Goal: Task Accomplishment & Management: Manage account settings

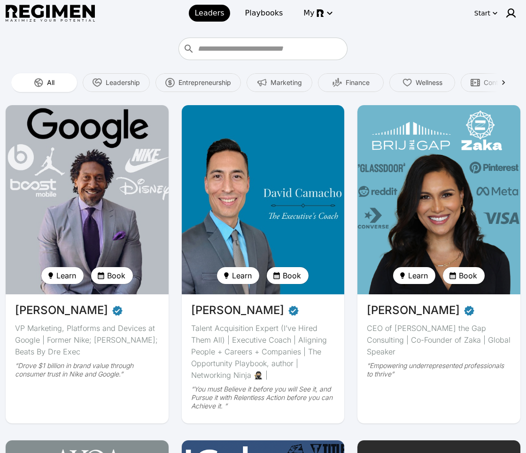
click at [68, 177] on img at bounding box center [87, 199] width 168 height 195
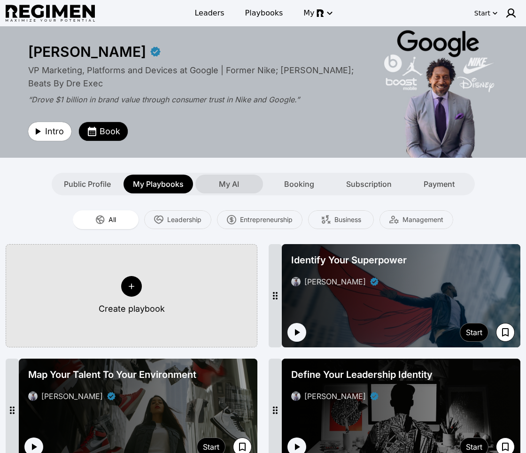
click at [249, 184] on div "My AI" at bounding box center [229, 184] width 68 height 19
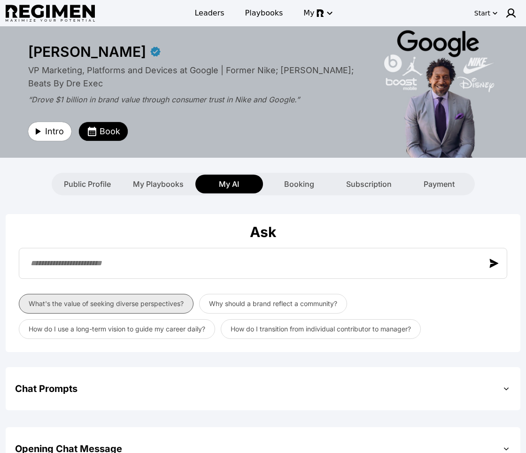
click at [121, 303] on button "What's the value of seeking diverse perspectives?" at bounding box center [106, 304] width 175 height 20
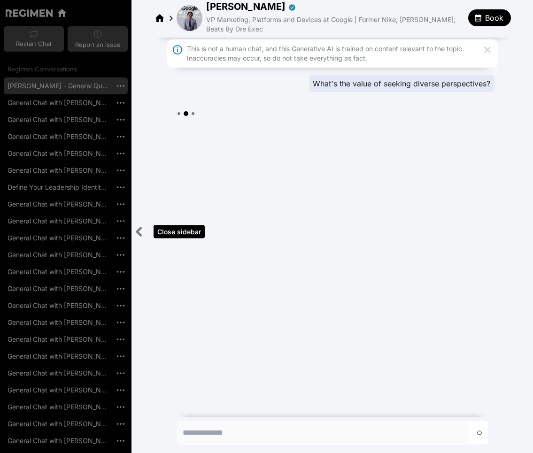
click at [143, 231] on icon "Close sidebar" at bounding box center [139, 232] width 12 height 12
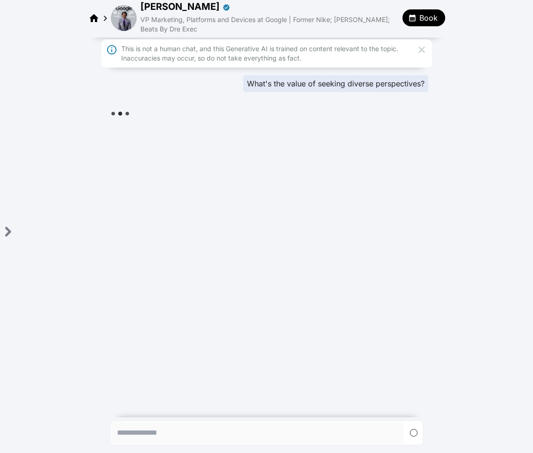
click at [422, 48] on icon at bounding box center [421, 49] width 7 height 7
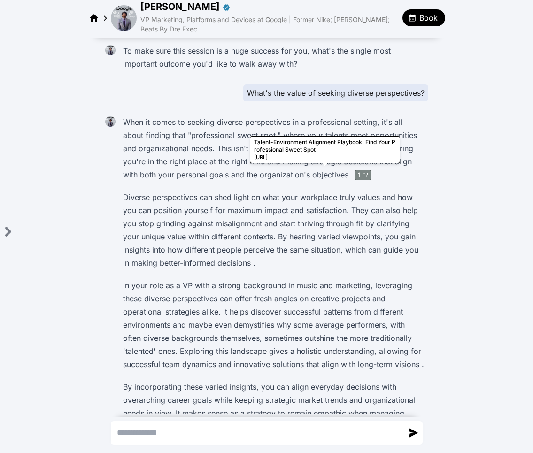
click at [362, 172] on icon at bounding box center [365, 175] width 6 height 6
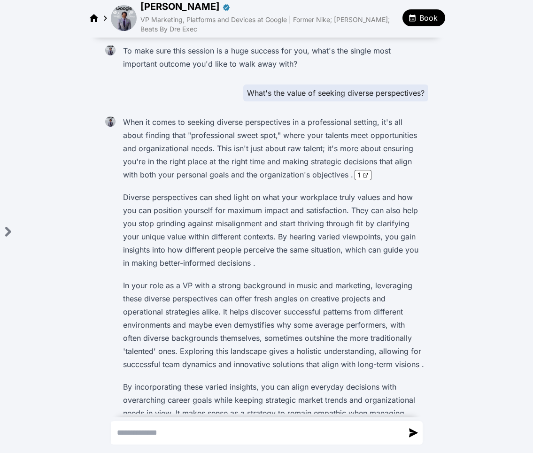
click at [130, 20] on img at bounding box center [124, 18] width 26 height 26
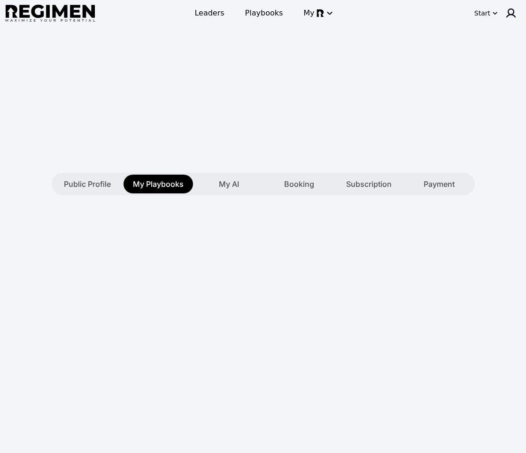
type textarea "**********"
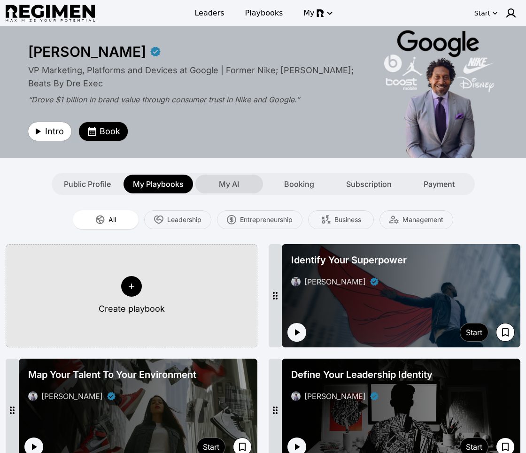
click at [217, 189] on div "My AI" at bounding box center [229, 184] width 68 height 19
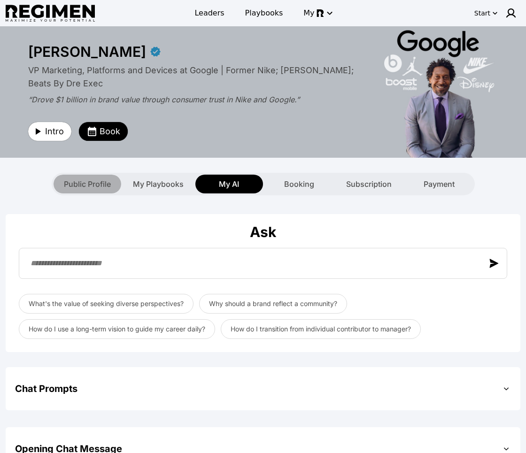
click at [85, 180] on span "Public Profile" at bounding box center [87, 183] width 47 height 11
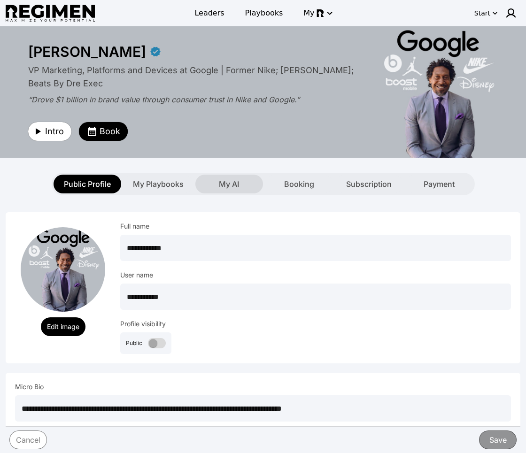
click at [252, 177] on div "My AI" at bounding box center [229, 184] width 68 height 19
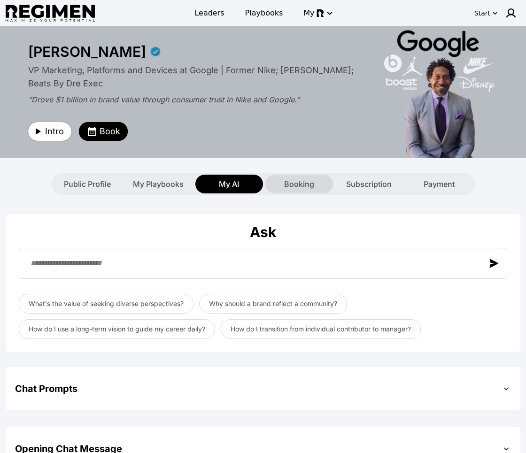
click at [318, 179] on div "Booking" at bounding box center [299, 184] width 68 height 19
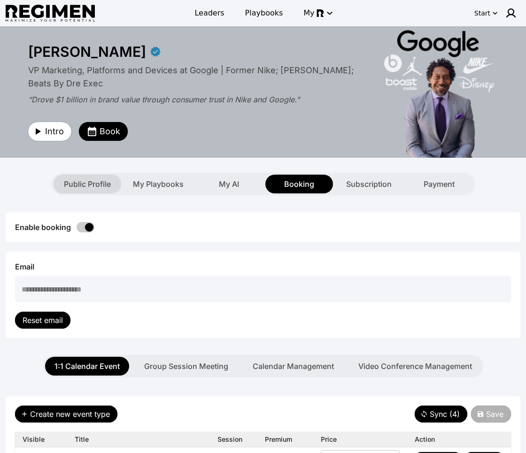
click at [97, 184] on span "Public Profile" at bounding box center [87, 183] width 47 height 11
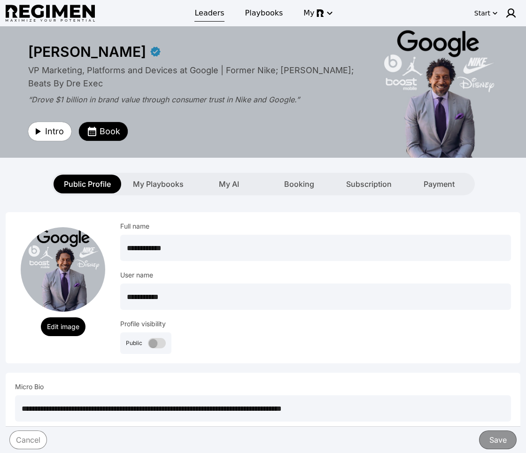
click at [208, 20] on link "Leaders" at bounding box center [209, 13] width 41 height 17
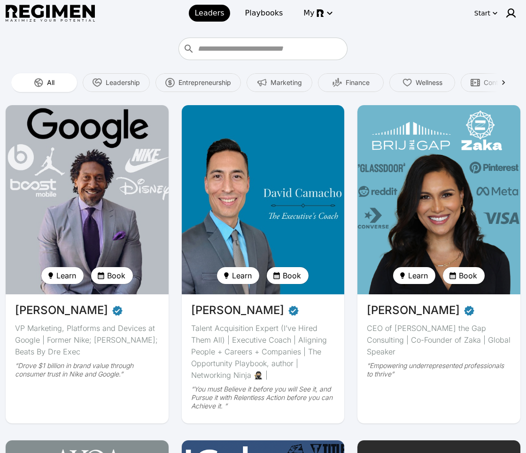
click at [122, 177] on img at bounding box center [87, 199] width 168 height 195
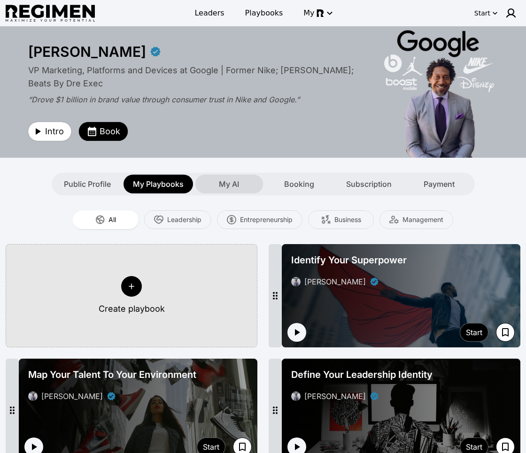
click at [244, 182] on div "My AI" at bounding box center [229, 184] width 68 height 19
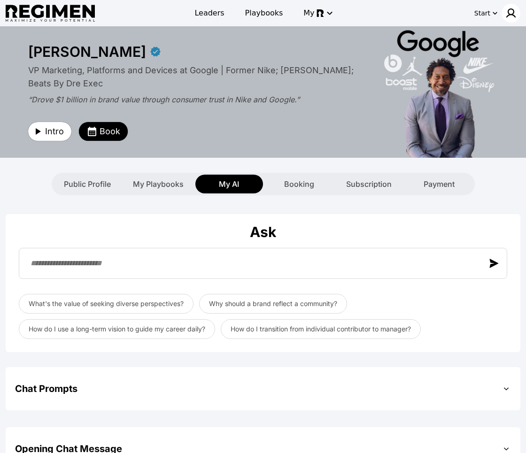
click at [506, 14] on img at bounding box center [510, 13] width 11 height 11
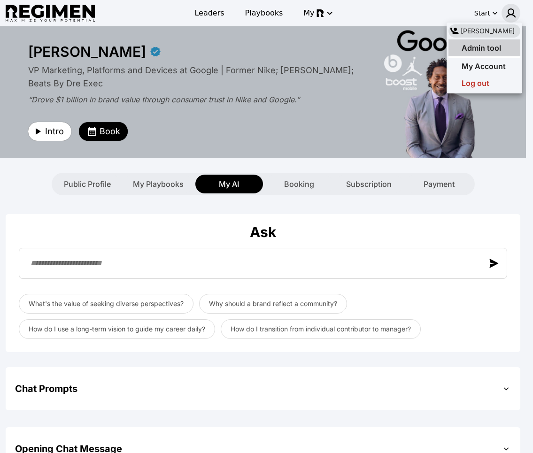
click at [472, 46] on span "Admin tool" at bounding box center [481, 47] width 39 height 9
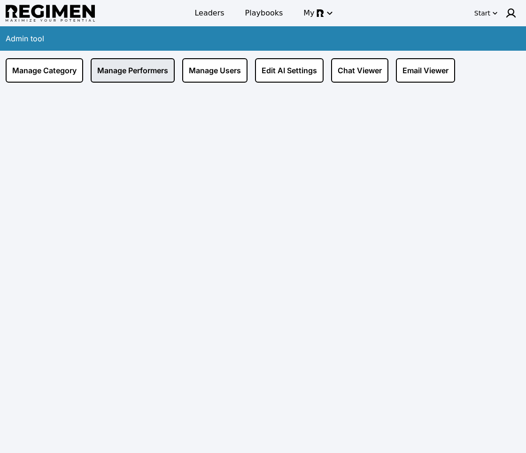
click at [131, 75] on link "Manage Performers" at bounding box center [133, 70] width 84 height 24
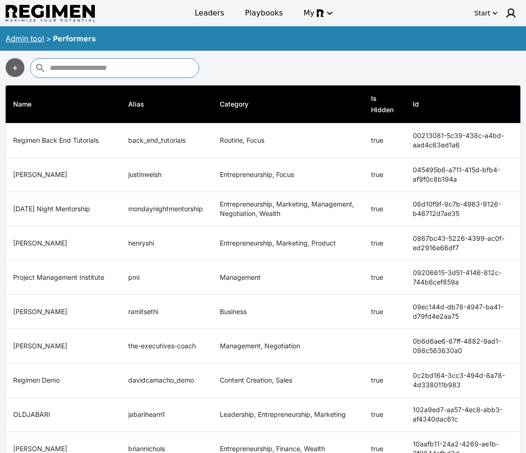
click at [132, 71] on input "text" at bounding box center [122, 68] width 147 height 15
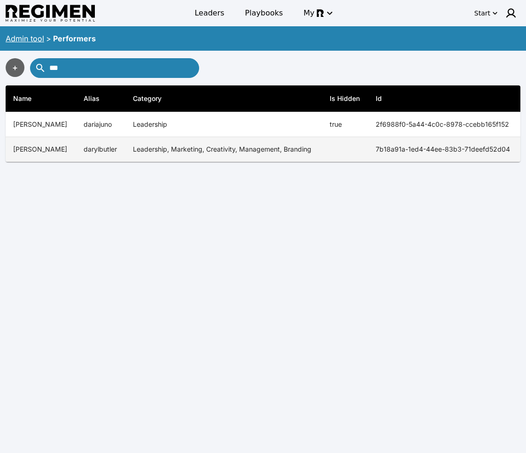
type input "***"
click at [95, 148] on td "darylbutler" at bounding box center [100, 149] width 49 height 25
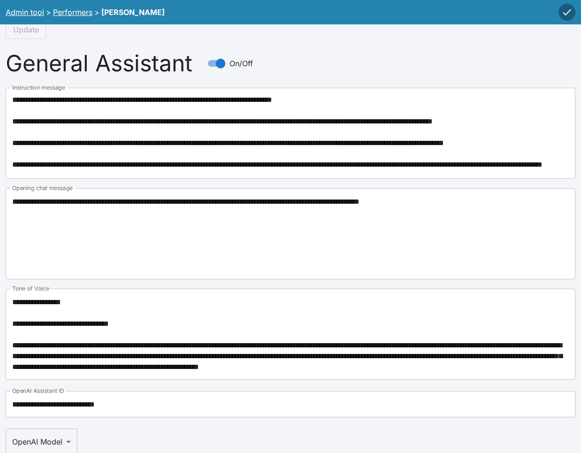
scroll to position [1267, 0]
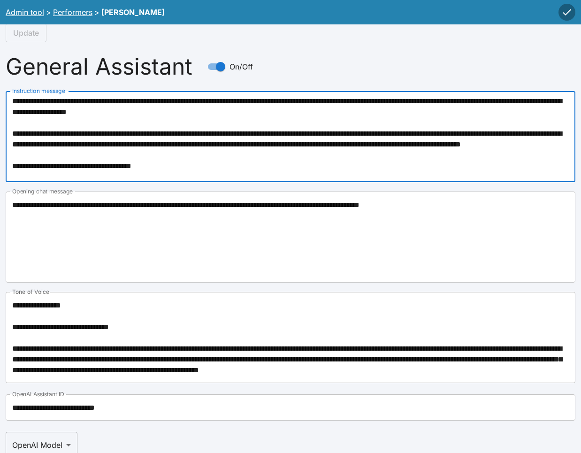
drag, startPoint x: 174, startPoint y: 124, endPoint x: 176, endPoint y: 180, distance: 55.9
click at [176, 180] on div "* Instruction message" at bounding box center [291, 136] width 570 height 91
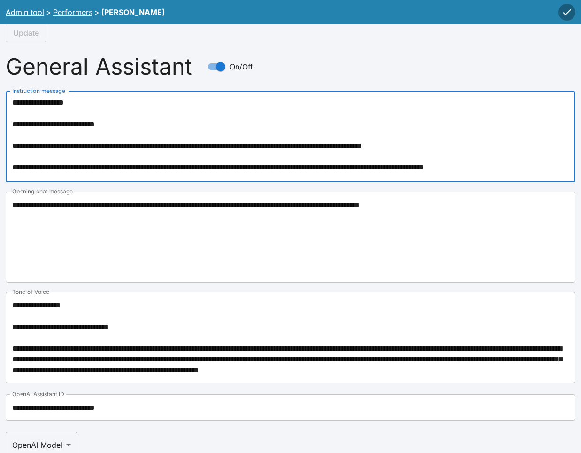
click at [204, 144] on textarea "Instruction message" at bounding box center [290, 137] width 557 height 76
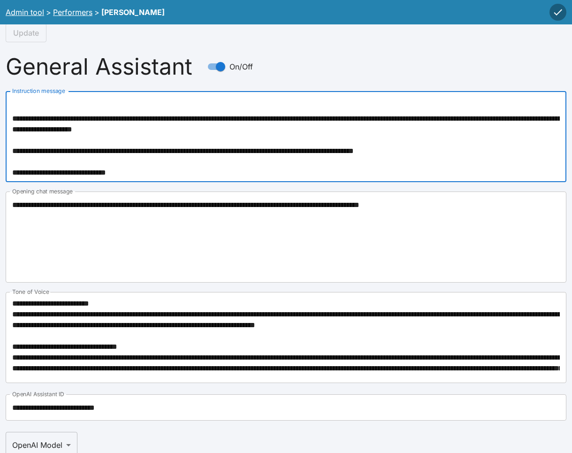
scroll to position [515, 0]
